Goal: Task Accomplishment & Management: Complete application form

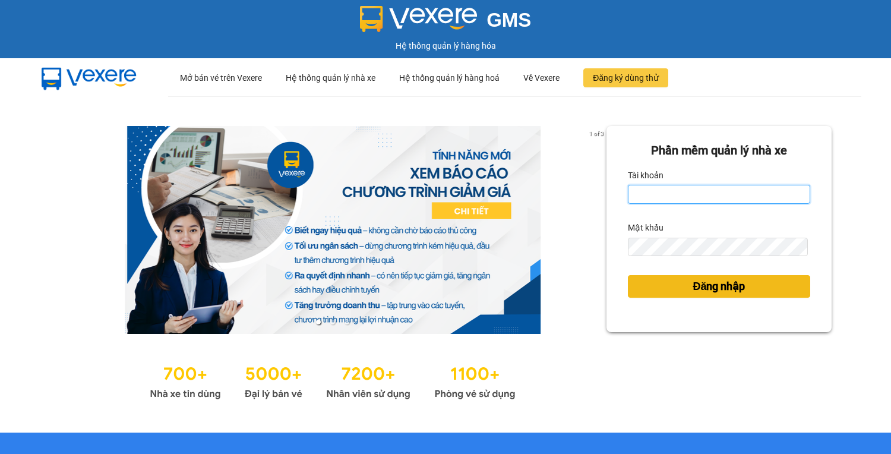
type input "vy.tralanvien"
click at [729, 286] on span "Đăng nhập" at bounding box center [719, 286] width 52 height 17
click at [729, 285] on span "Đăng nhập" at bounding box center [719, 286] width 52 height 17
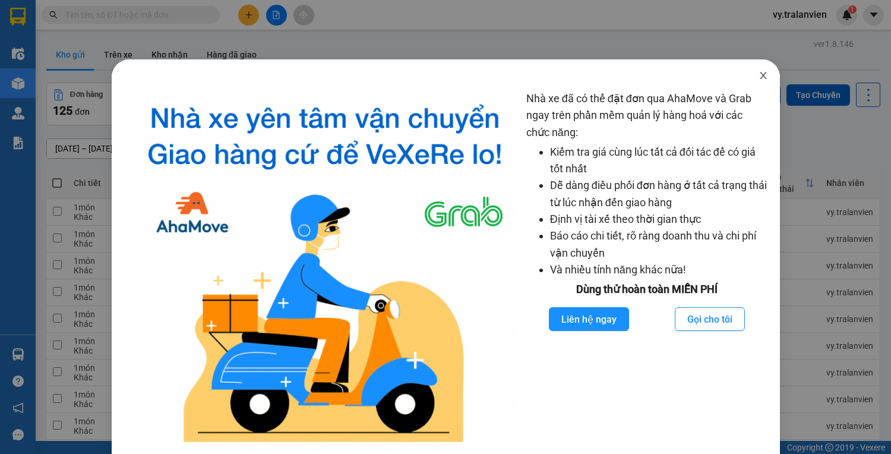
click at [760, 76] on icon "close" at bounding box center [763, 75] width 7 height 7
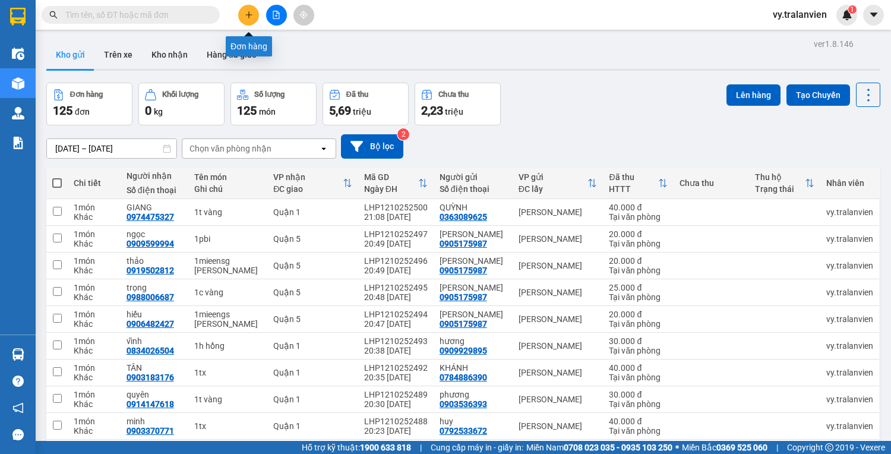
click at [249, 18] on icon "plus" at bounding box center [248, 14] width 1 height 7
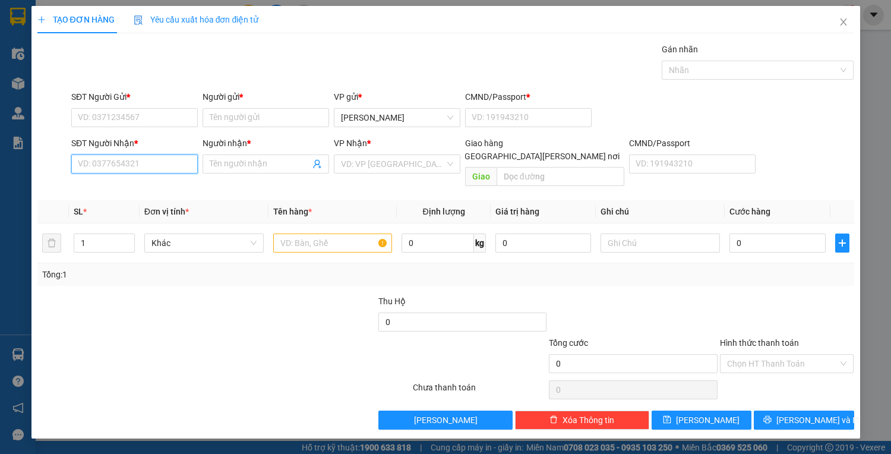
drag, startPoint x: 109, startPoint y: 165, endPoint x: 509, endPoint y: 24, distance: 424.0
click at [115, 164] on input "SĐT Người Nhận *" at bounding box center [134, 163] width 127 height 19
type input "0966323400"
click at [154, 189] on div "0966323400 - như ý" at bounding box center [134, 187] width 112 height 13
type input "như ý"
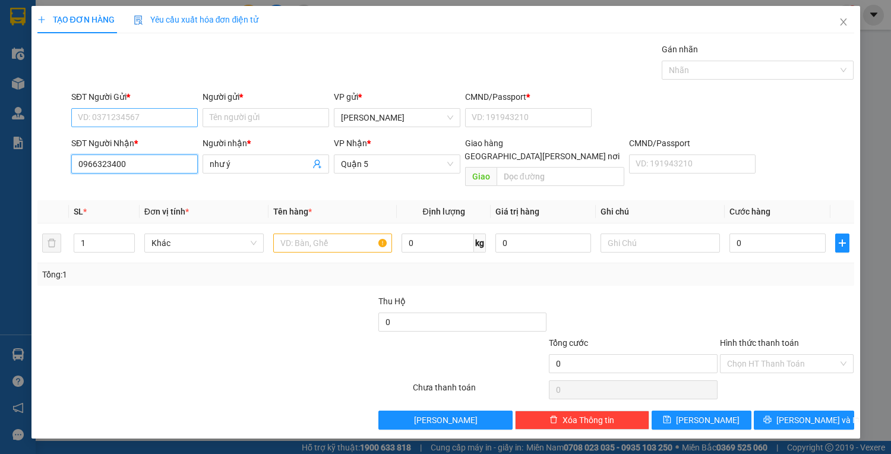
type input "0966323400"
click at [152, 119] on input "SĐT Người Gửi *" at bounding box center [134, 117] width 127 height 19
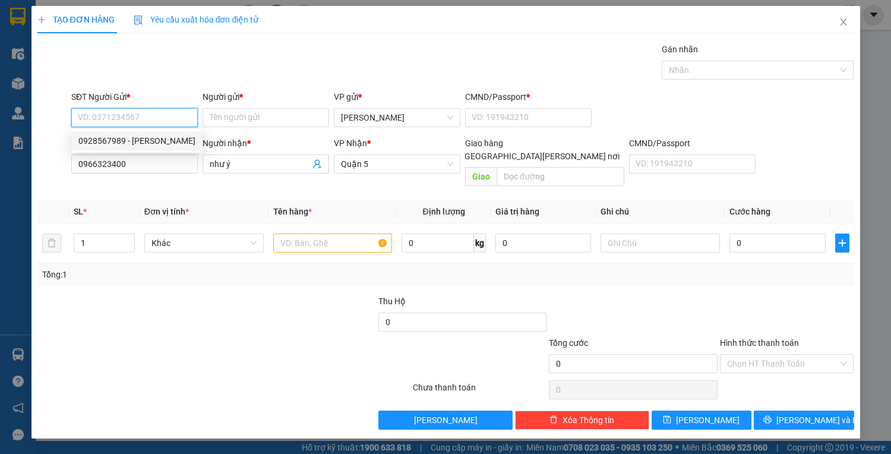
click at [152, 139] on div "0928567989 - [PERSON_NAME]" at bounding box center [136, 140] width 117 height 13
type input "0928567989"
type input "SƯƠNG"
type input "056197010142"
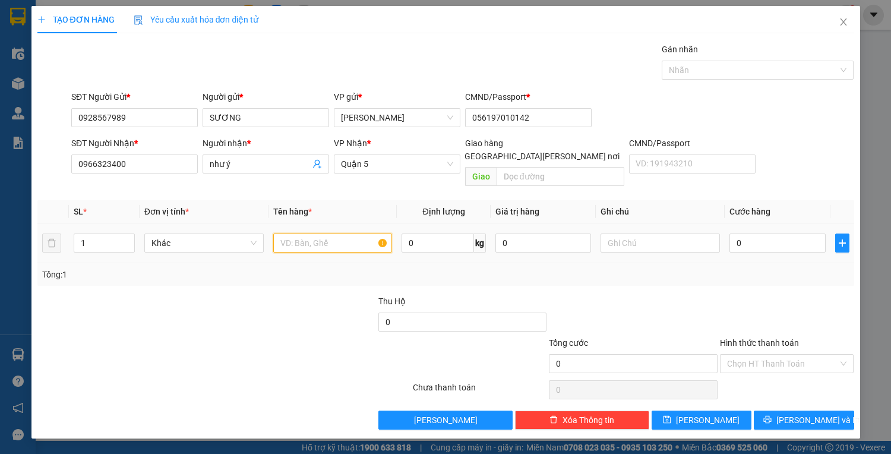
click at [356, 233] on input "text" at bounding box center [332, 242] width 119 height 19
type input "1pbi"
click at [750, 233] on input "0" at bounding box center [777, 242] width 96 height 19
type input "2"
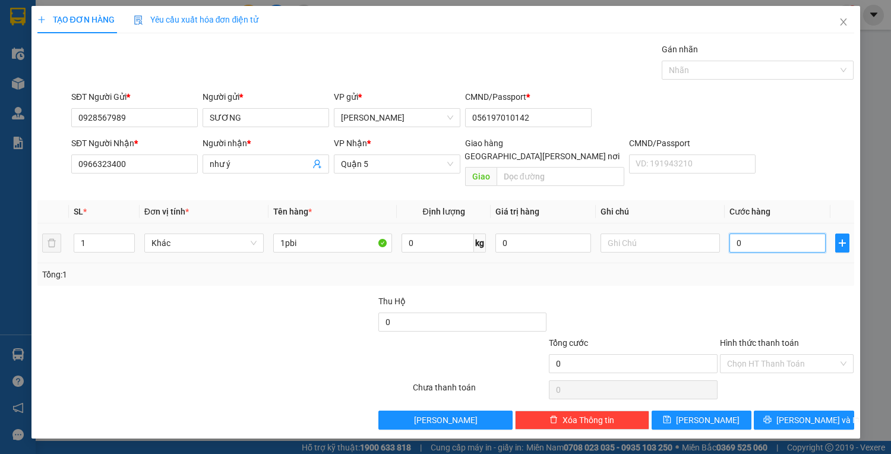
type input "2"
type input "20"
type input "20.000"
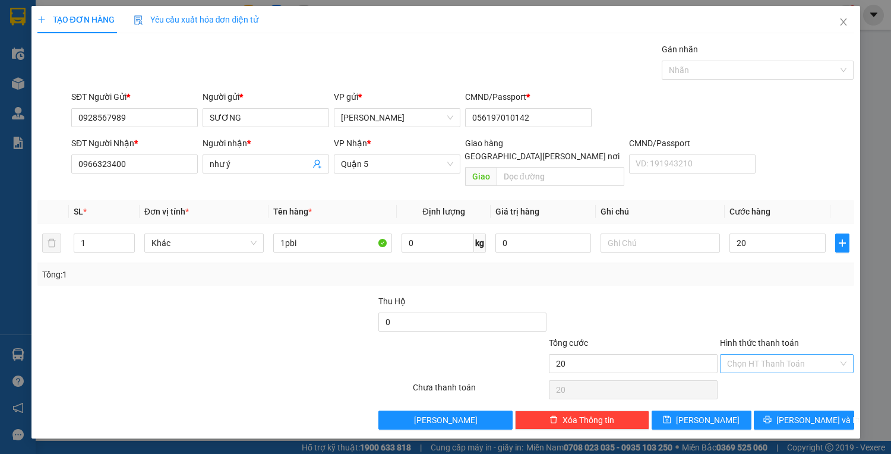
type input "20.000"
click at [801, 355] on input "Hình thức thanh toán" at bounding box center [783, 364] width 112 height 18
click at [801, 373] on div "Tại văn phòng" at bounding box center [787, 373] width 120 height 13
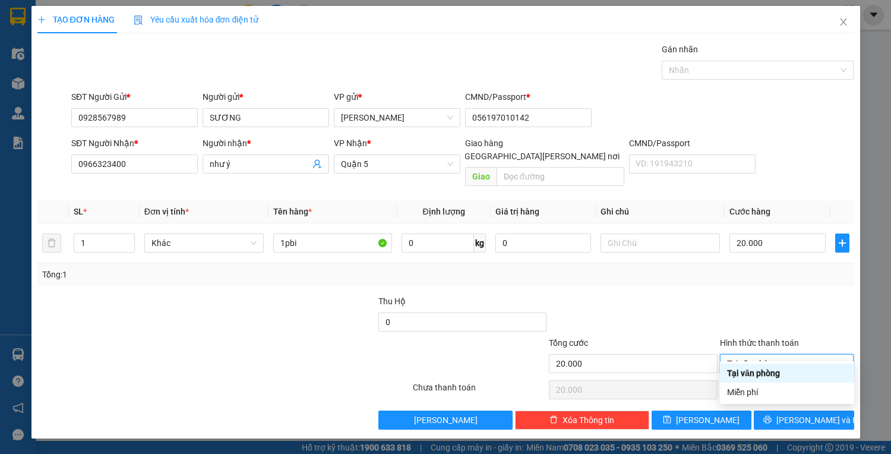
type input "0"
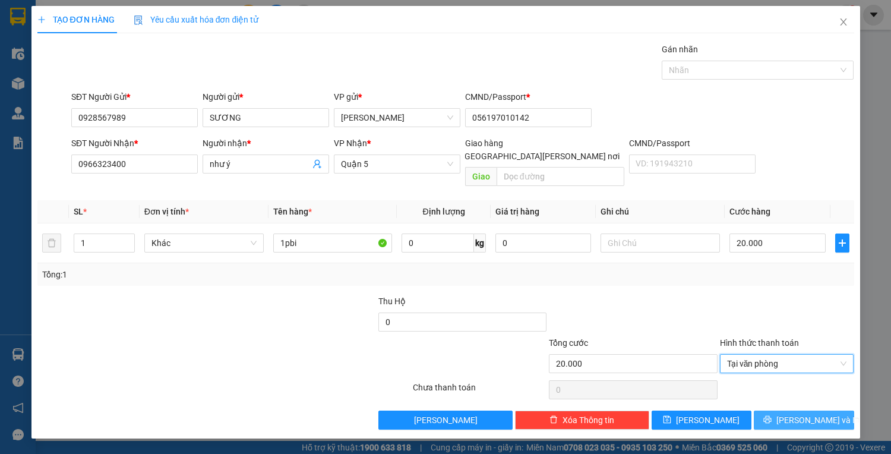
click at [806, 413] on span "[PERSON_NAME] và In" at bounding box center [817, 419] width 83 height 13
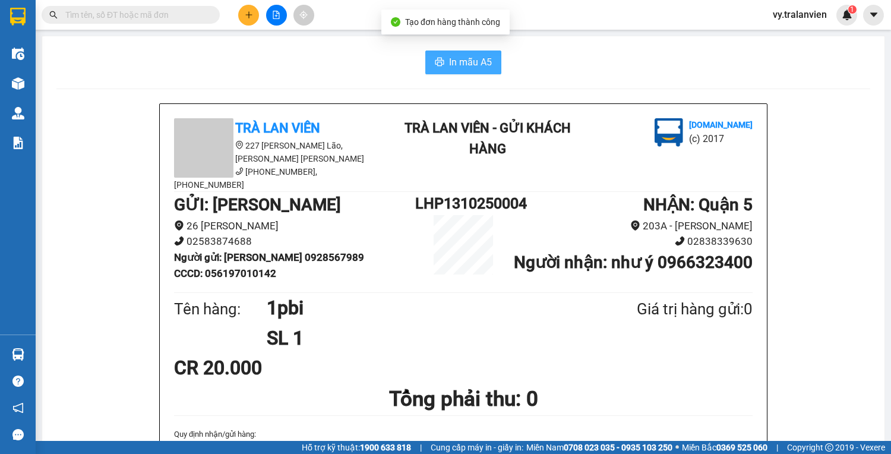
click at [476, 64] on span "In mẫu A5" at bounding box center [470, 62] width 43 height 15
